Goal: Navigation & Orientation: Find specific page/section

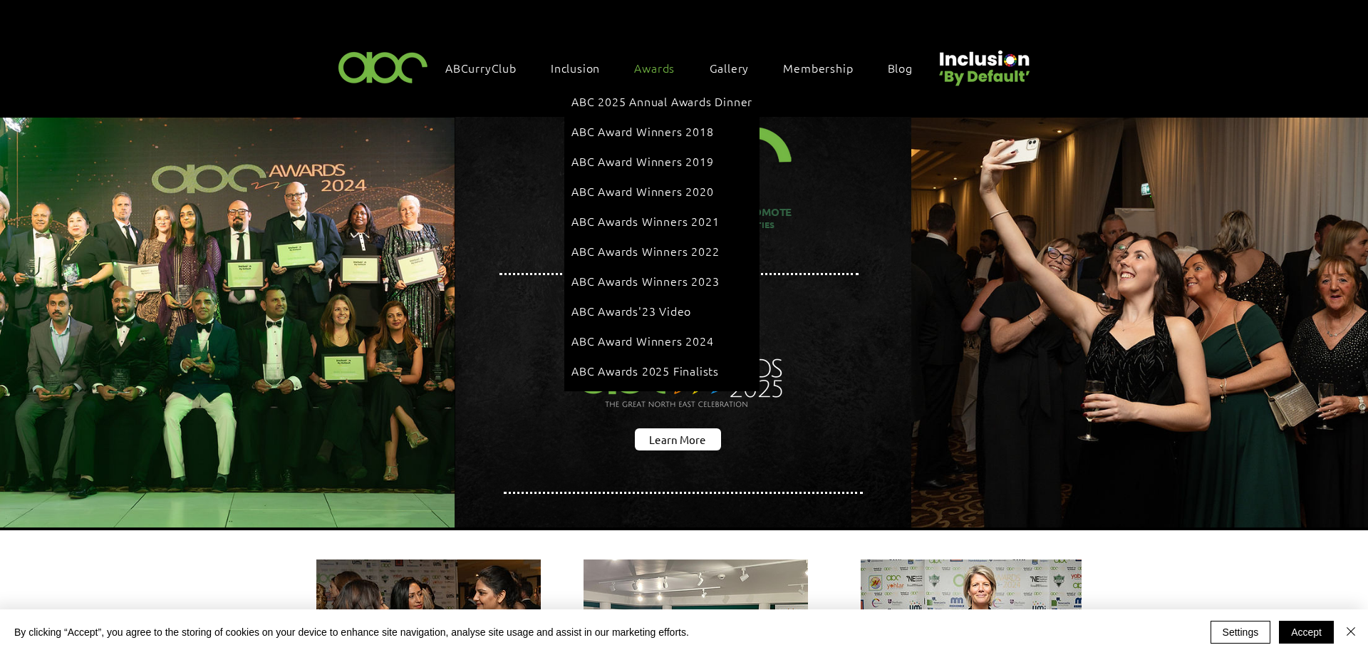
click at [656, 60] on span "Awards" at bounding box center [654, 68] width 41 height 16
click at [662, 363] on span "ABC Awards 2025 Finalists" at bounding box center [644, 371] width 147 height 16
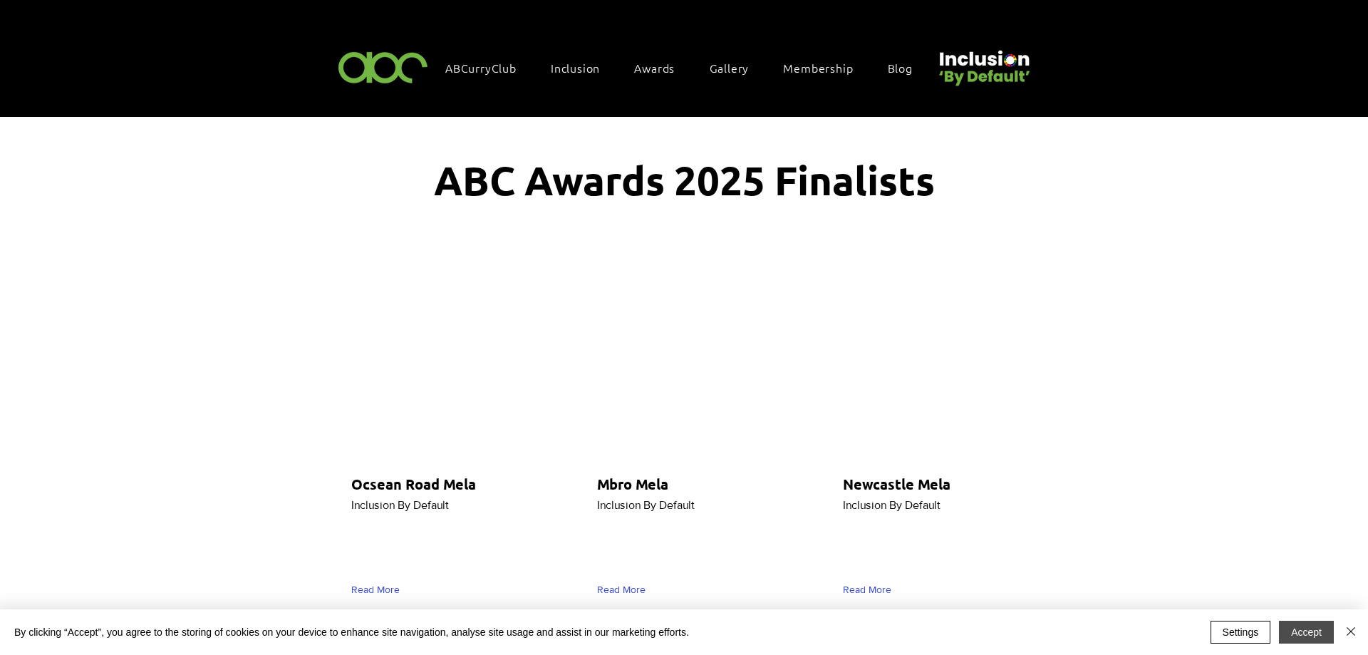
click at [1304, 635] on button "Accept" at bounding box center [1306, 631] width 55 height 23
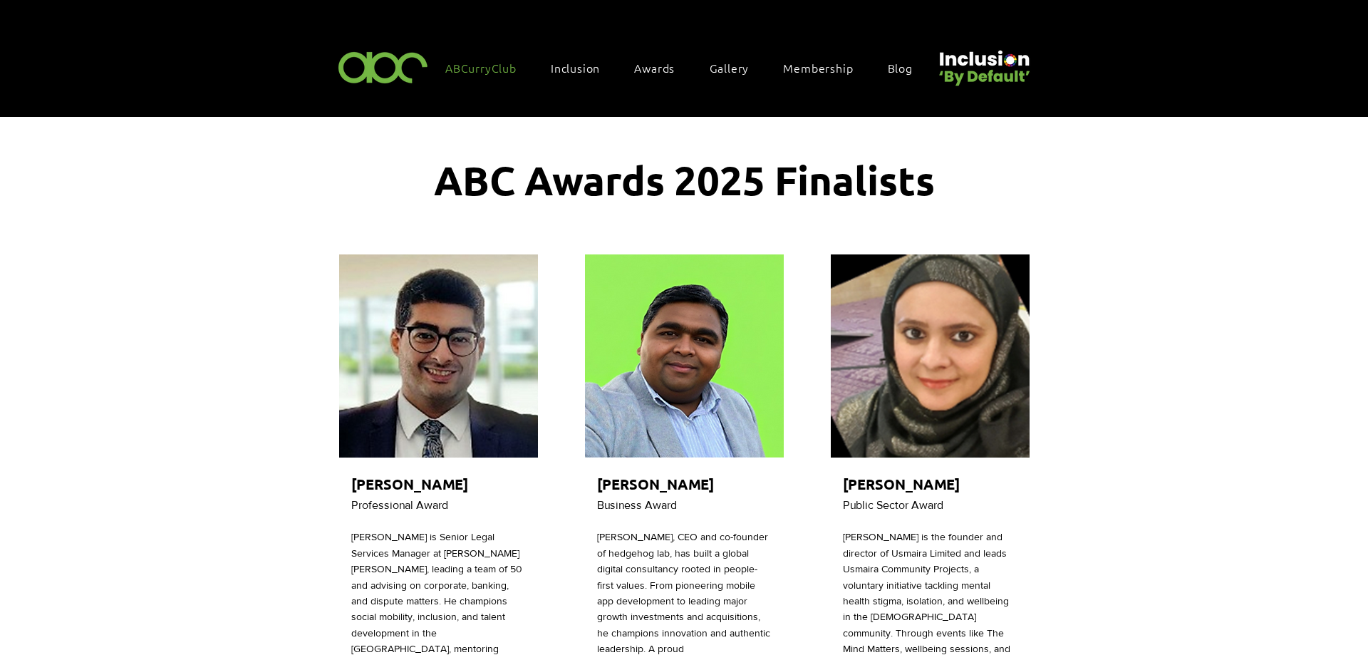
click at [477, 66] on span "ABCurryClub" at bounding box center [480, 68] width 71 height 16
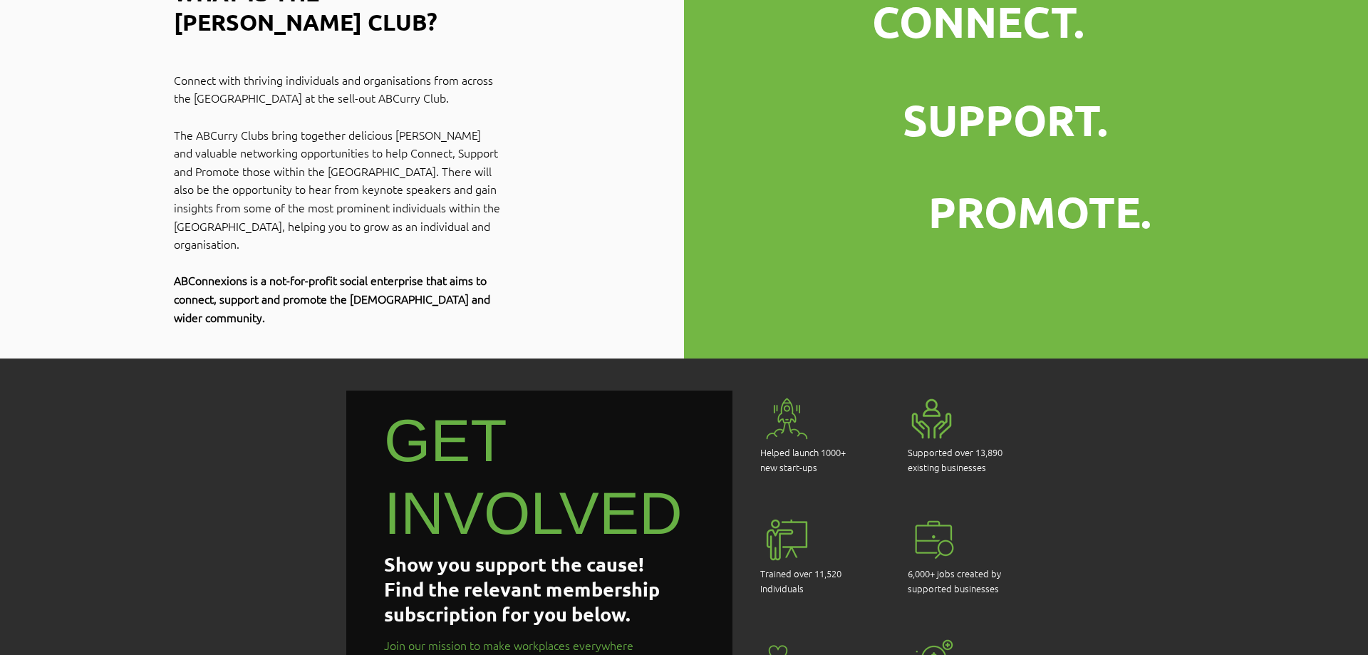
scroll to position [799, 0]
